Goal: Information Seeking & Learning: Learn about a topic

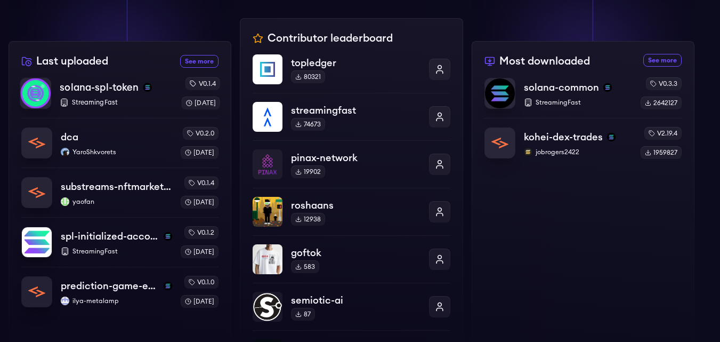
scroll to position [366, 0]
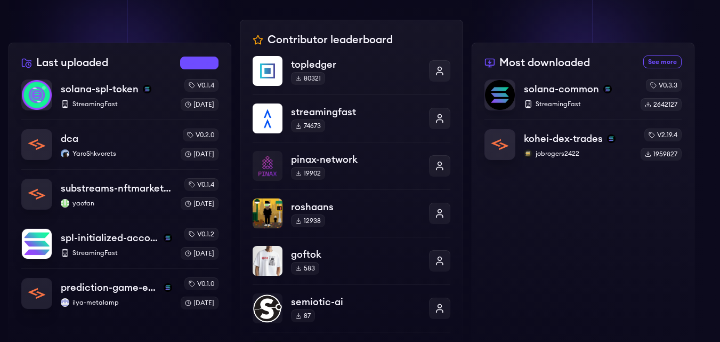
click at [187, 64] on link "See more recently uploaded packages" at bounding box center [199, 63] width 38 height 13
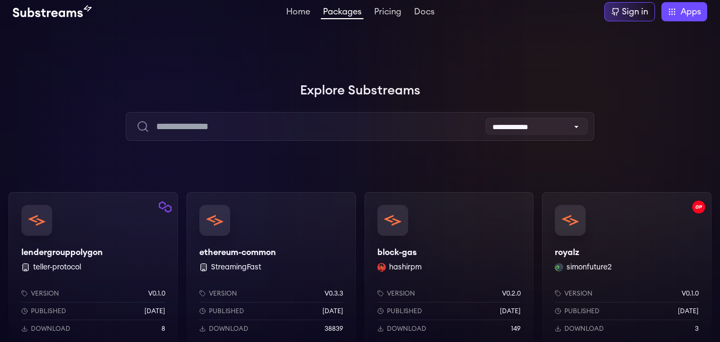
scroll to position [5, 0]
click at [494, 131] on select "**********" at bounding box center [537, 126] width 102 height 17
select select "*********"
click at [486, 118] on select "**********" at bounding box center [537, 126] width 102 height 17
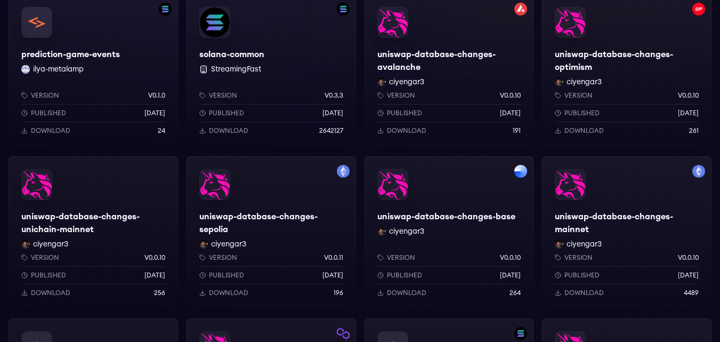
scroll to position [366, 0]
click at [563, 212] on div "uniswap-database-changes-mainnet ciyengar3 Version v0.0.10 Published [DATE] Dow…" at bounding box center [627, 233] width 170 height 154
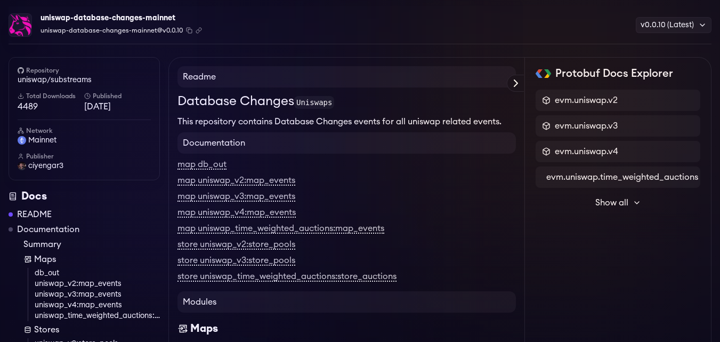
scroll to position [58, 0]
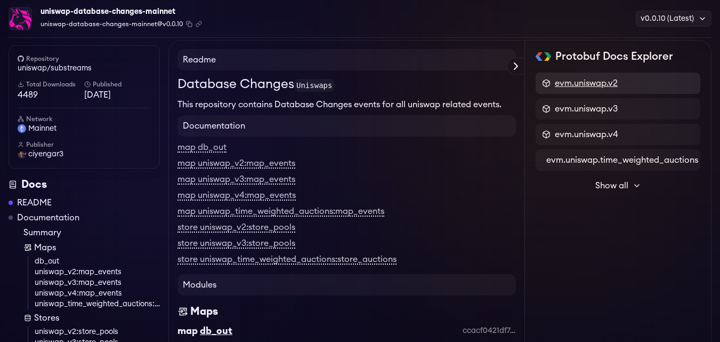
click at [569, 85] on span "evm.uniswap.v2" at bounding box center [586, 83] width 63 height 13
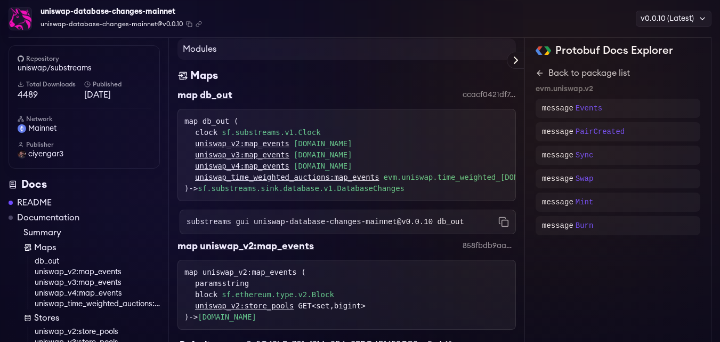
scroll to position [290, 0]
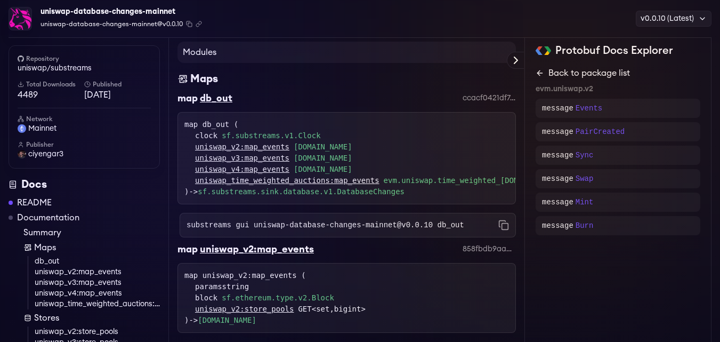
click at [540, 75] on icon at bounding box center [540, 73] width 9 height 9
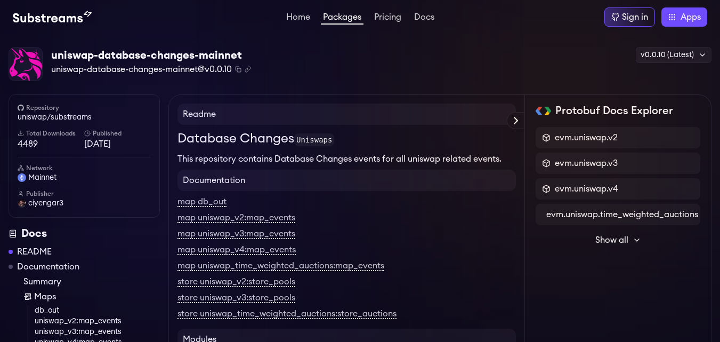
click at [642, 240] on button "Show all" at bounding box center [618, 239] width 165 height 21
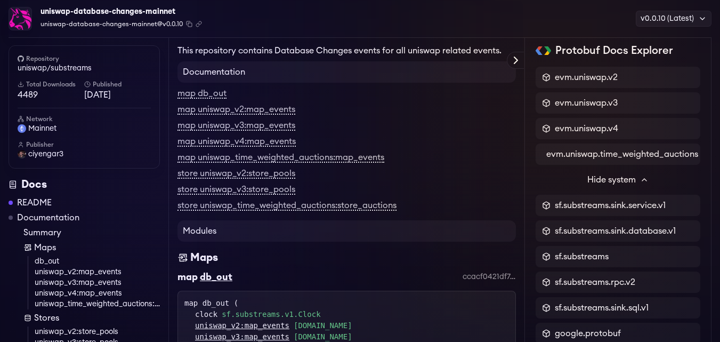
scroll to position [126, 0]
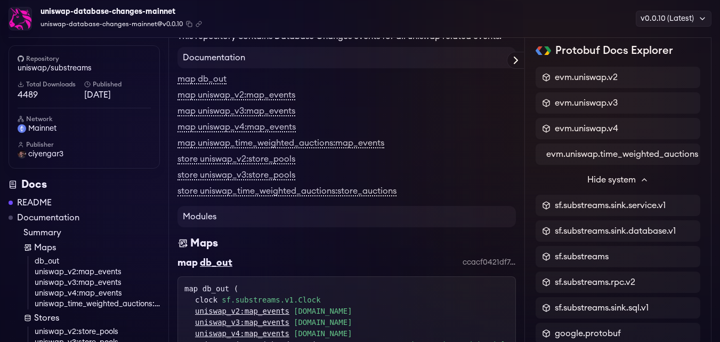
click at [54, 331] on link "uniswap_v2:store_pools" at bounding box center [97, 331] width 125 height 11
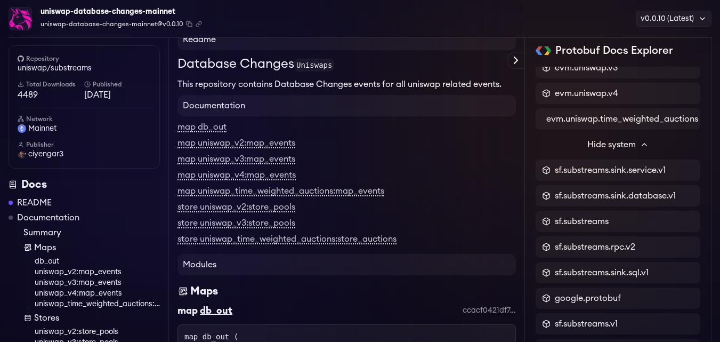
scroll to position [77, 0]
